Goal: Task Accomplishment & Management: Manage account settings

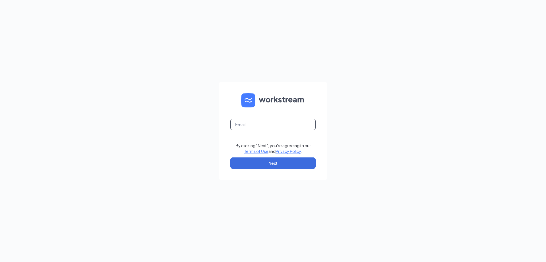
click at [276, 121] on input "text" at bounding box center [272, 124] width 85 height 11
type input "[EMAIL_ADDRESS][DOMAIN_NAME]"
click at [252, 165] on button "Next" at bounding box center [272, 163] width 85 height 11
